Goal: Check status: Check status

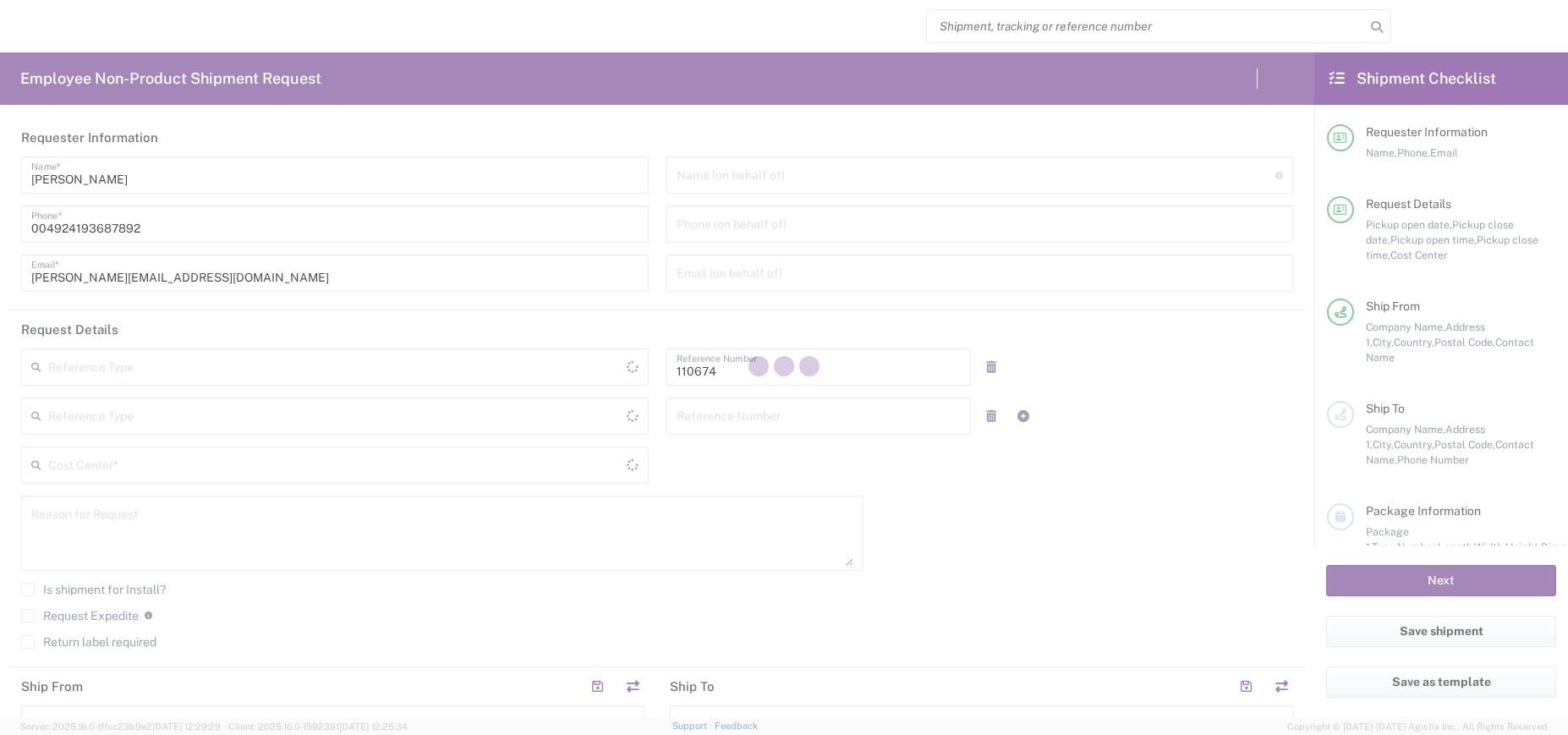
type input "[GEOGRAPHIC_DATA]"
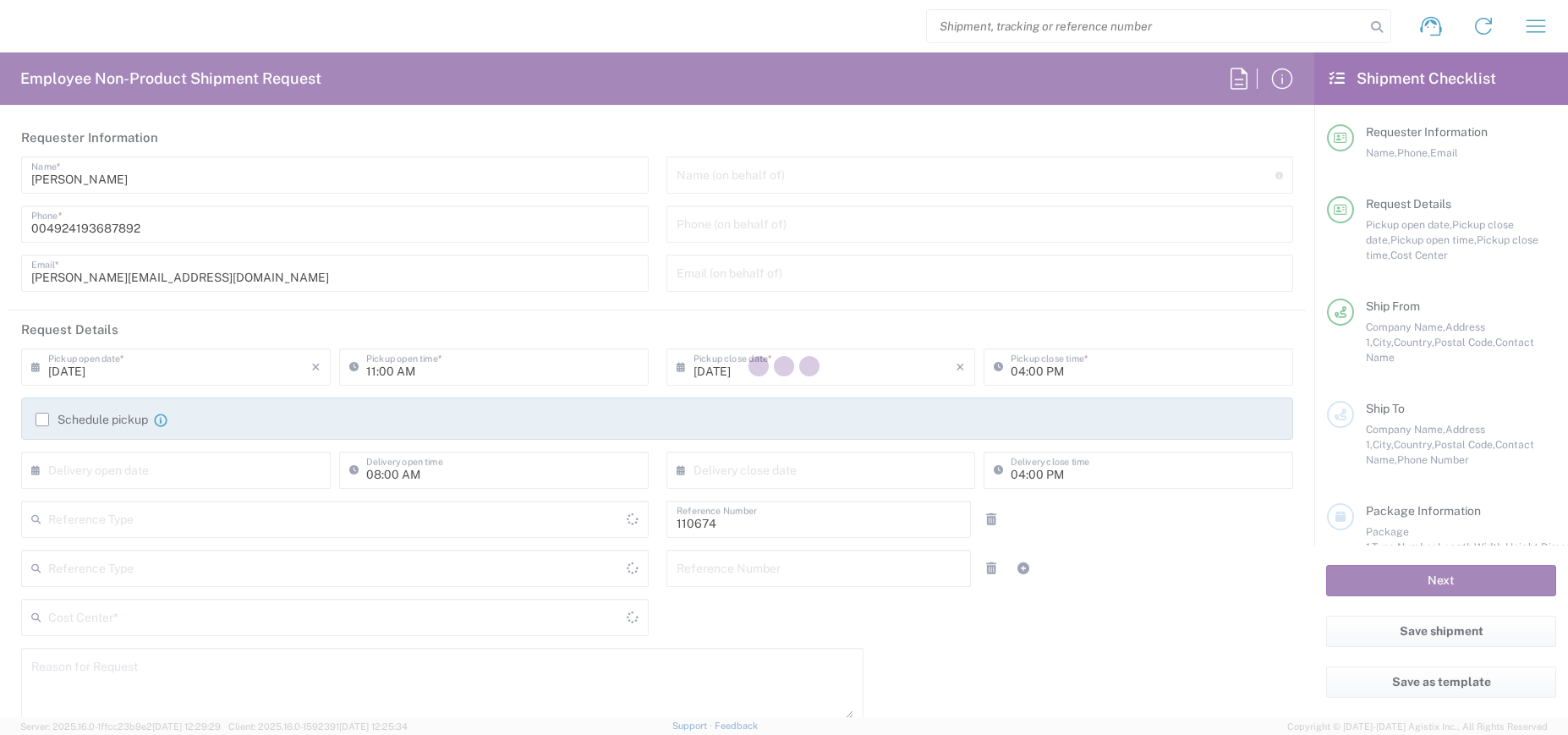
type input "Department"
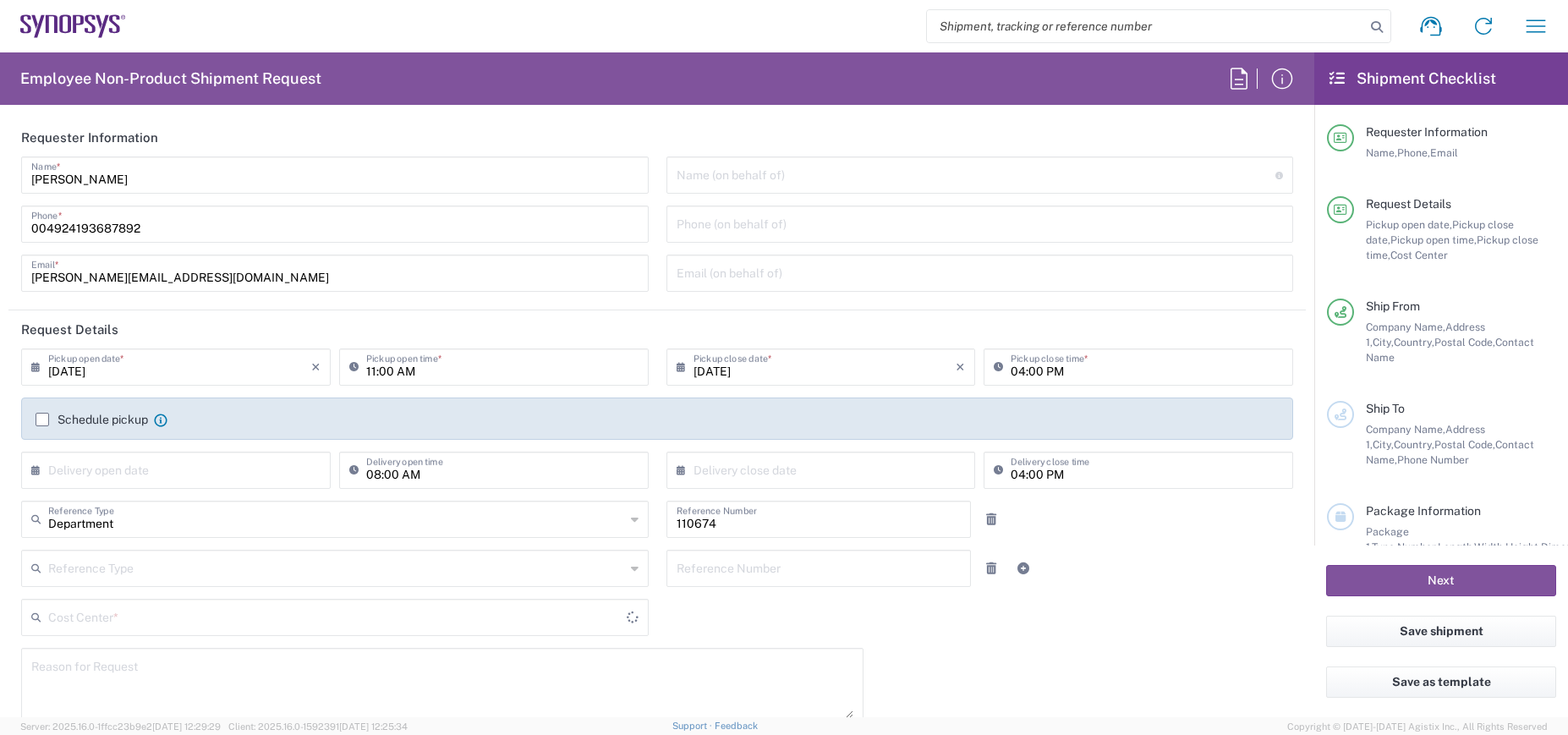
type input "DE01, CIO, IT, ESS14 110674"
type input "Delivered at Place"
type input "[GEOGRAPHIC_DATA] DE04"
click at [1528, 24] on icon "button" at bounding box center [1536, 26] width 27 height 27
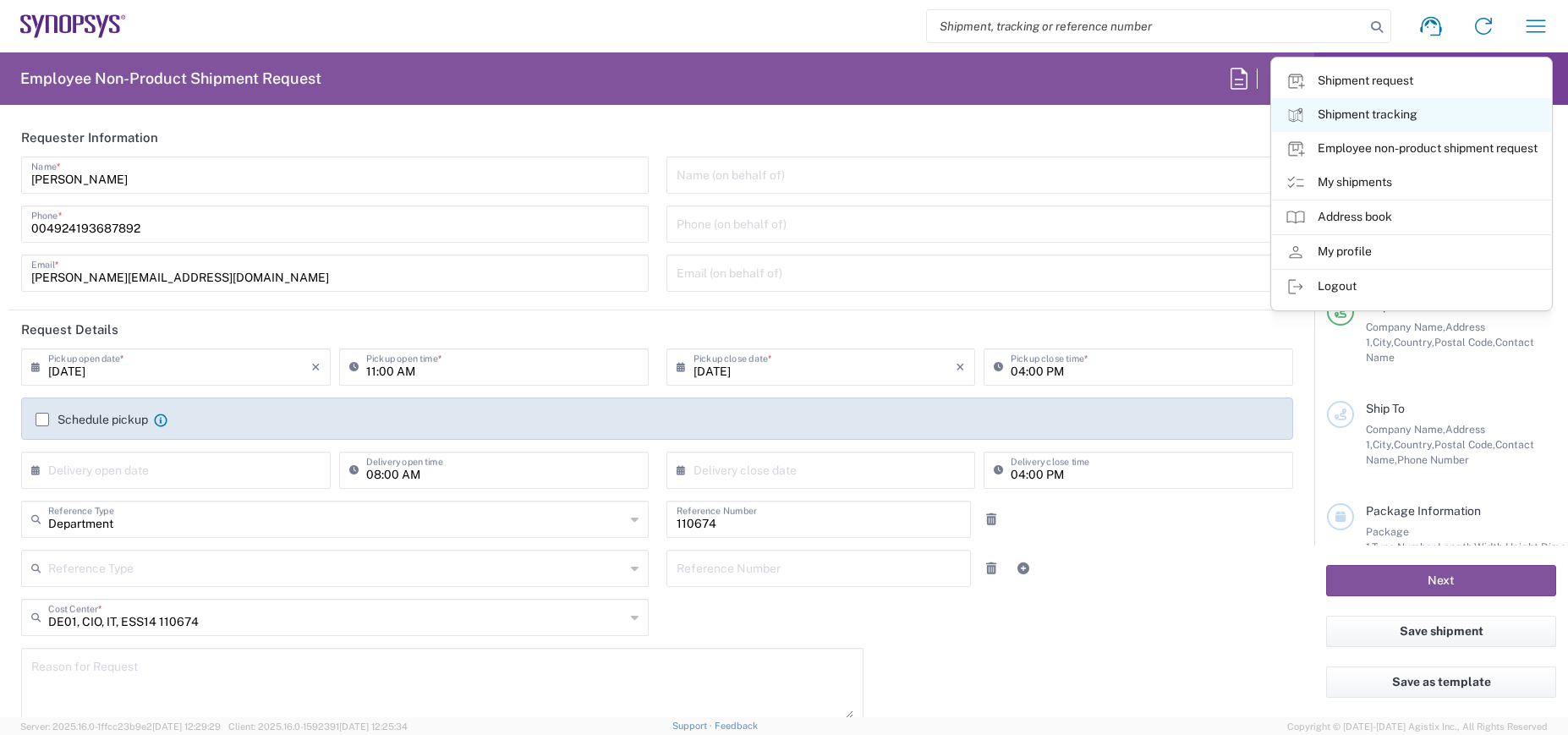
click at [1422, 105] on link "Shipment tracking" at bounding box center [1412, 115] width 279 height 34
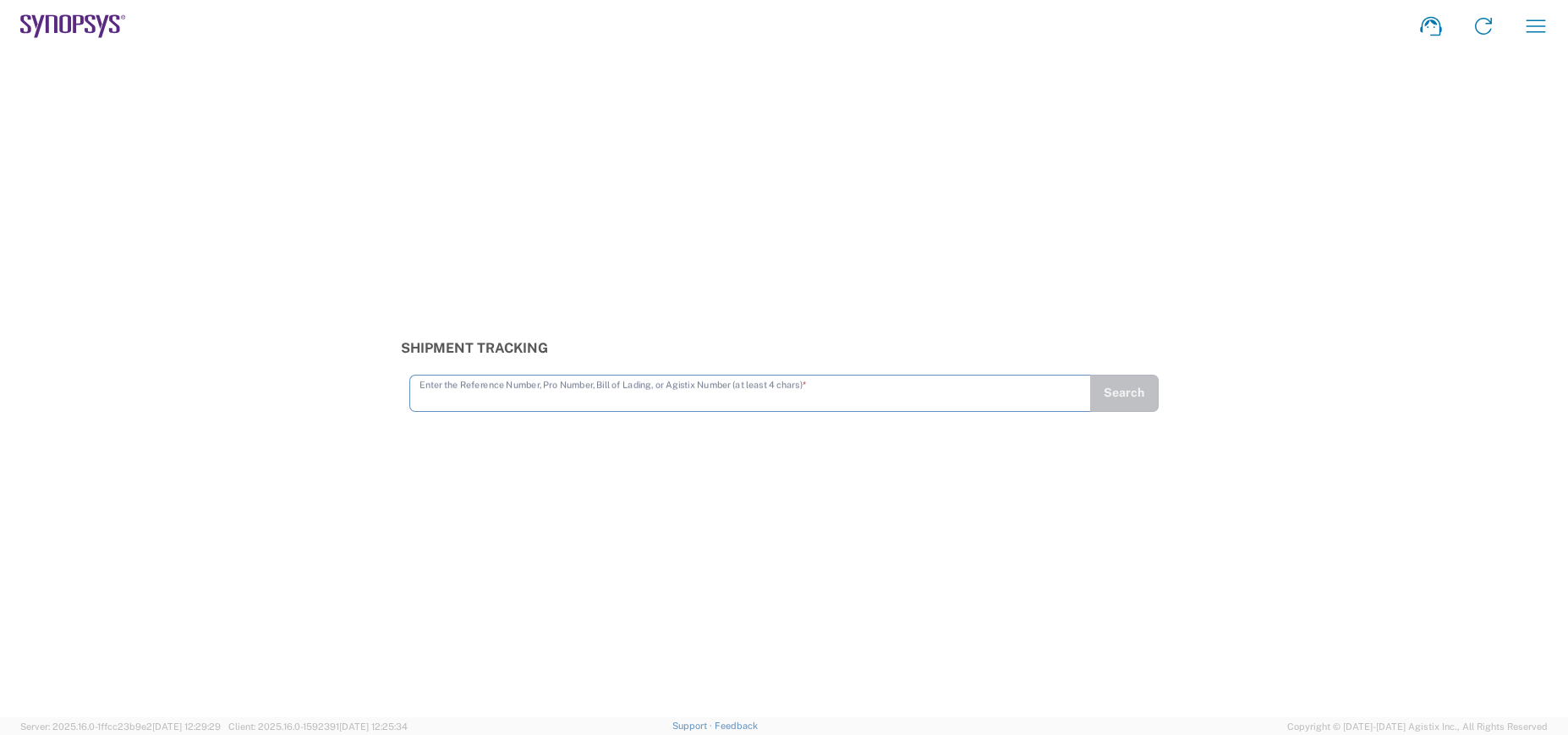
click at [817, 386] on input "text" at bounding box center [750, 392] width 661 height 29
type input "56453597"
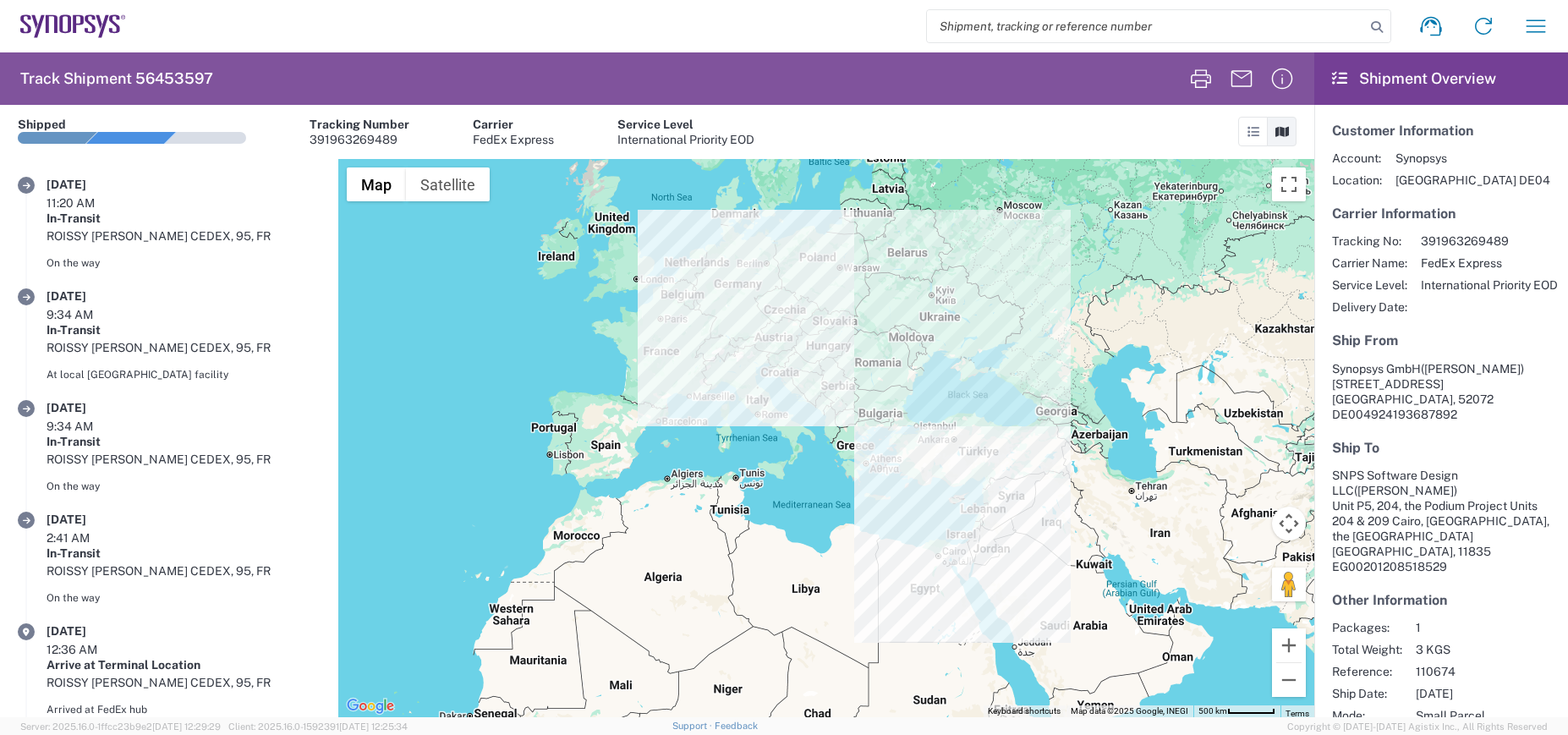
click at [209, 314] on div "[DATE] 9:34 AM In-Transit ROISSY [PERSON_NAME] CEDEX, 95, FR At local [GEOGRAPH…" at bounding box center [183, 338] width 274 height 100
